Goal: Task Accomplishment & Management: Use online tool/utility

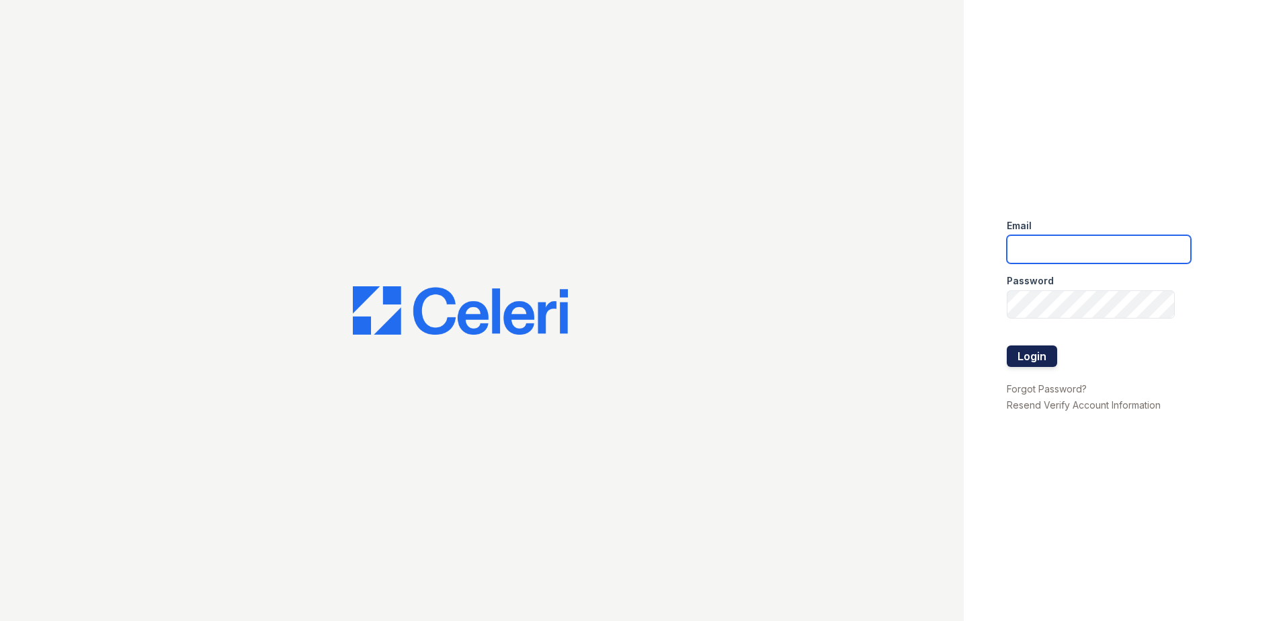
type input "[EMAIL_ADDRESS][DOMAIN_NAME]"
click at [1036, 357] on button "Login" at bounding box center [1031, 355] width 50 height 21
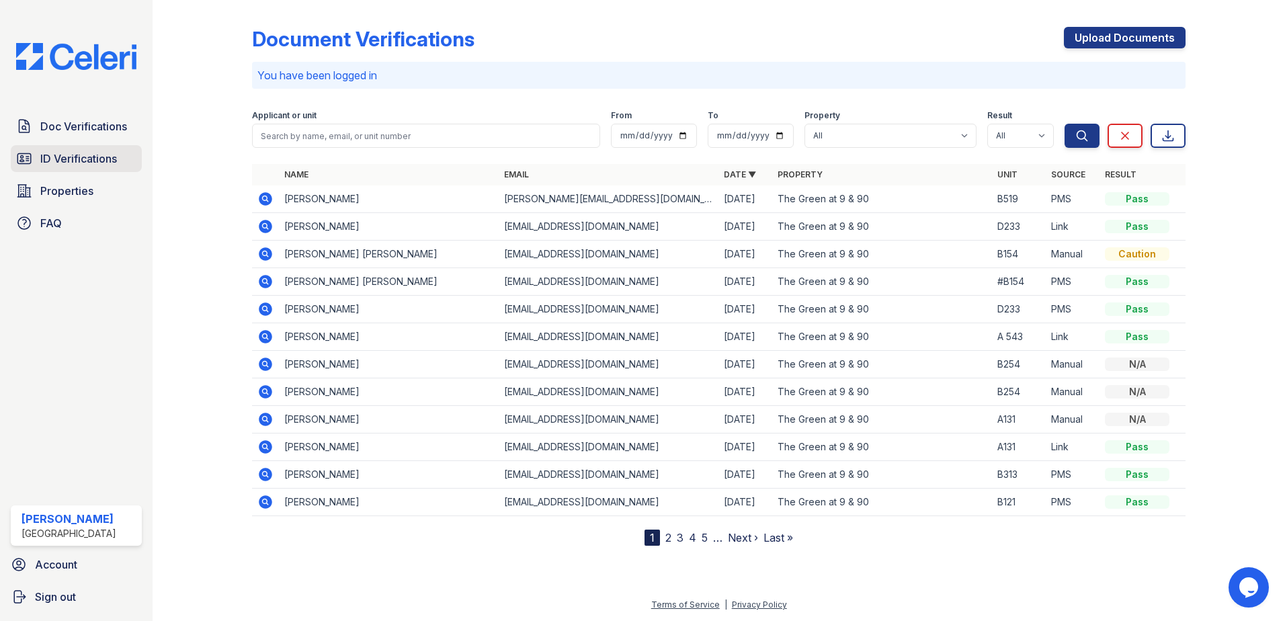
click at [90, 162] on span "ID Verifications" at bounding box center [78, 158] width 77 height 16
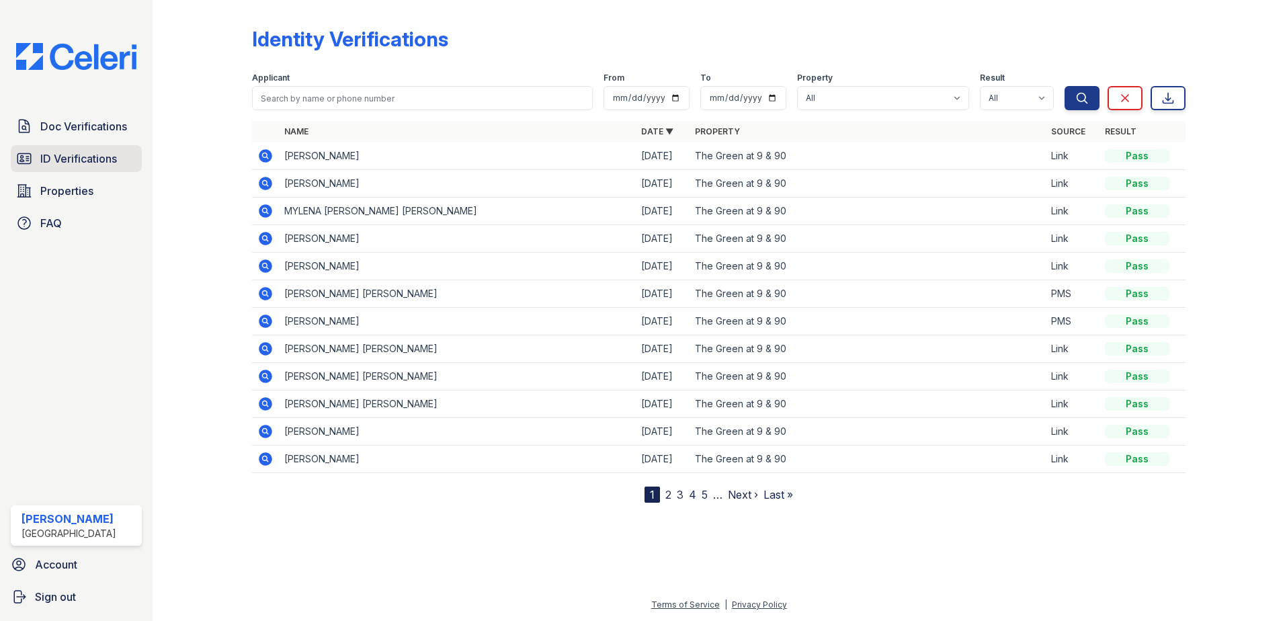
click at [83, 154] on span "ID Verifications" at bounding box center [78, 158] width 77 height 16
click at [85, 132] on span "Doc Verifications" at bounding box center [83, 126] width 87 height 16
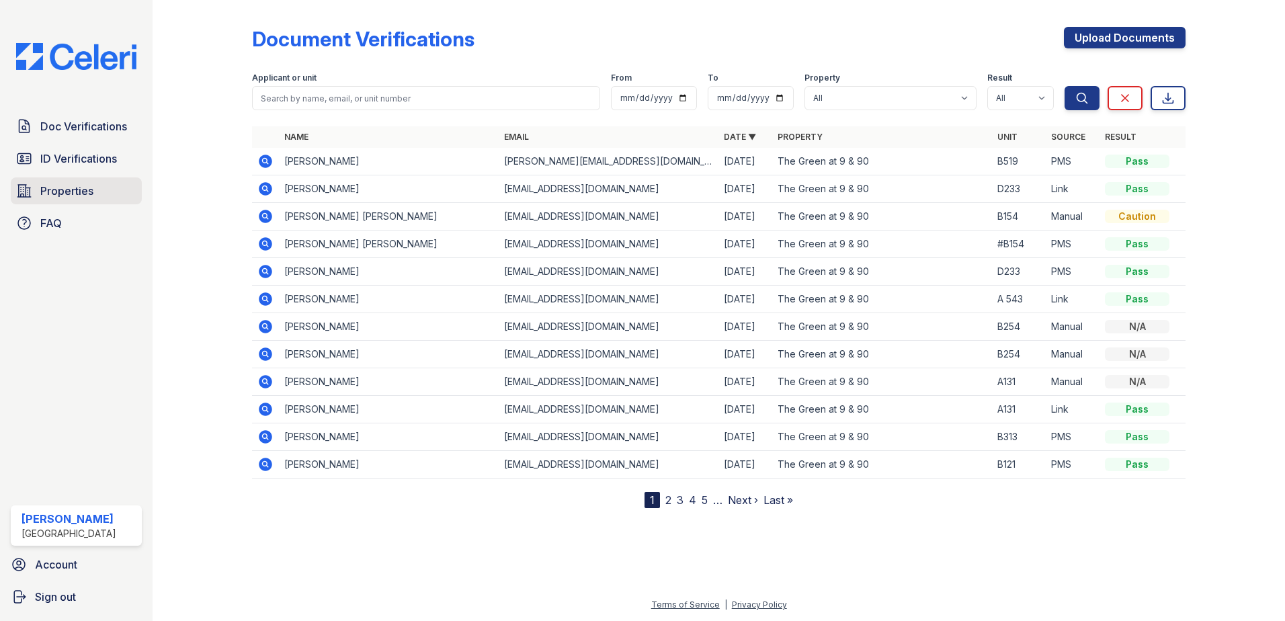
click at [69, 193] on span "Properties" at bounding box center [66, 191] width 53 height 16
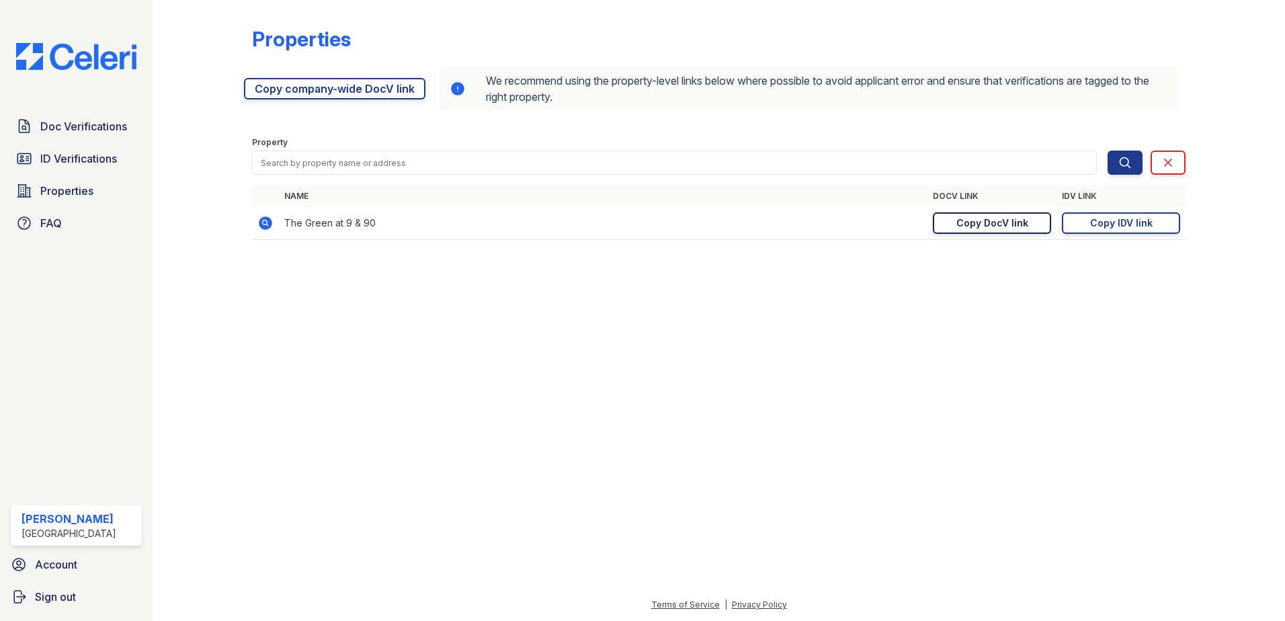
click at [1022, 220] on div "Copy DocV link" at bounding box center [992, 222] width 72 height 13
click at [1000, 220] on div "Copy DocV link" at bounding box center [992, 222] width 72 height 13
click at [1107, 219] on div "Copy IDV link" at bounding box center [1121, 222] width 62 height 13
